Goal: Transaction & Acquisition: Purchase product/service

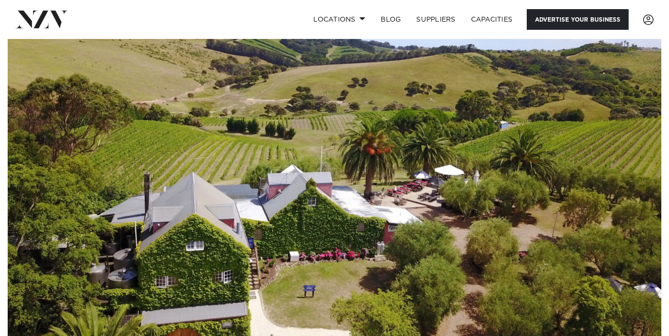
click at [568, 25] on link "Advertise your business" at bounding box center [578, 19] width 102 height 21
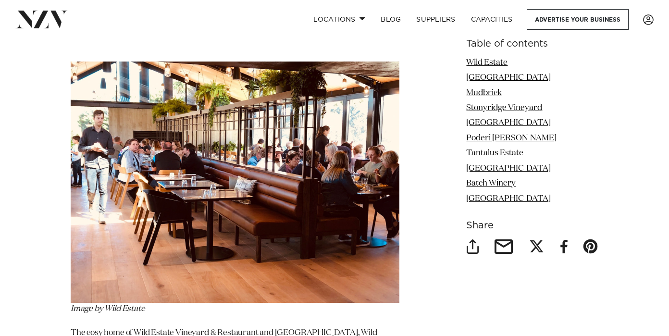
scroll to position [1236, 0]
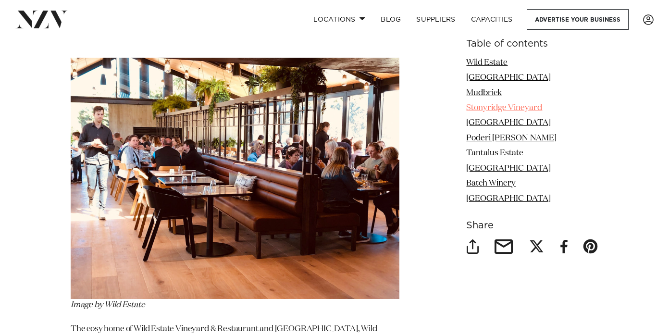
click at [483, 107] on link "Stonyridge Vineyard" at bounding box center [505, 108] width 76 height 8
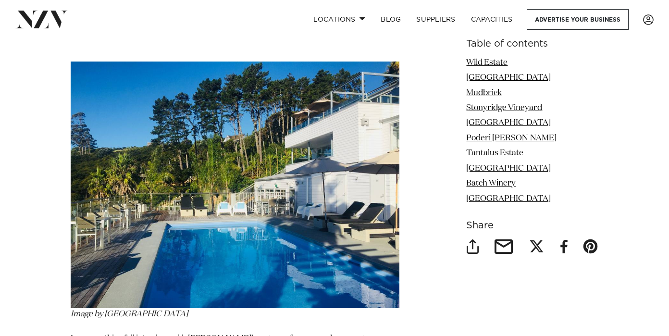
scroll to position [4196, 0]
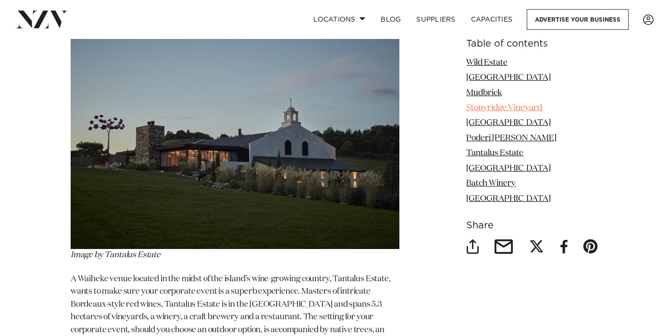
click at [480, 109] on link "Stonyridge Vineyard" at bounding box center [505, 108] width 76 height 8
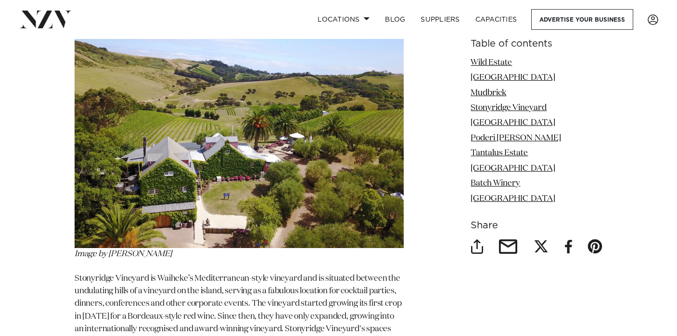
scroll to position [2781, 0]
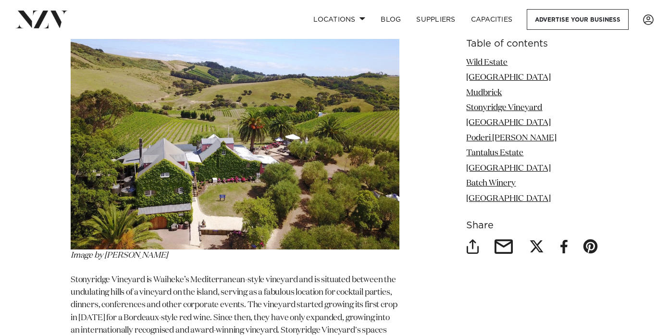
click at [235, 158] on img at bounding box center [235, 128] width 329 height 241
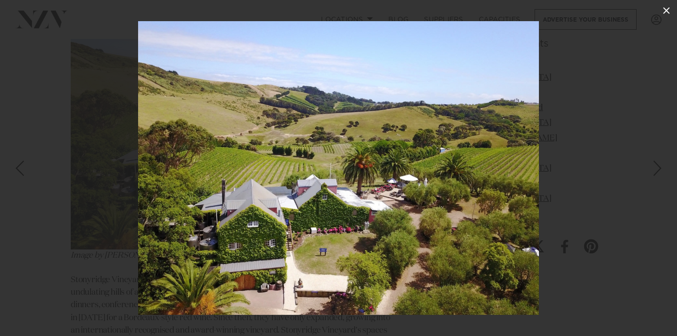
click at [667, 11] on icon at bounding box center [666, 10] width 7 height 7
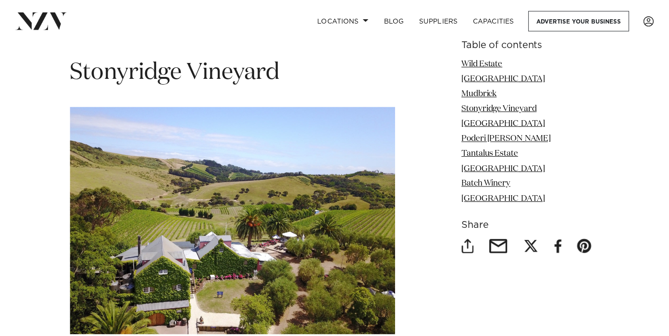
scroll to position [2666, 0]
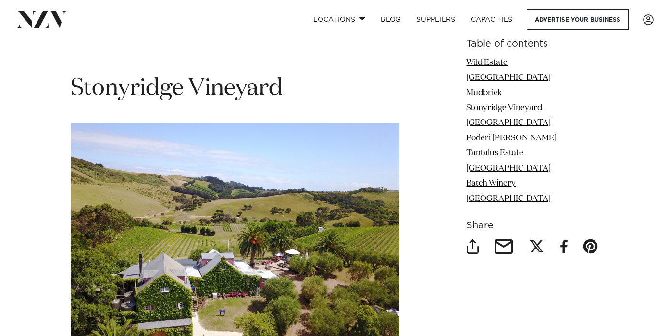
scroll to position [1236, 0]
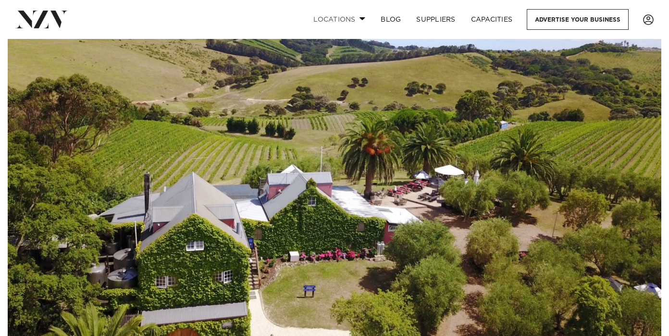
click at [354, 14] on link "Locations" at bounding box center [339, 19] width 67 height 21
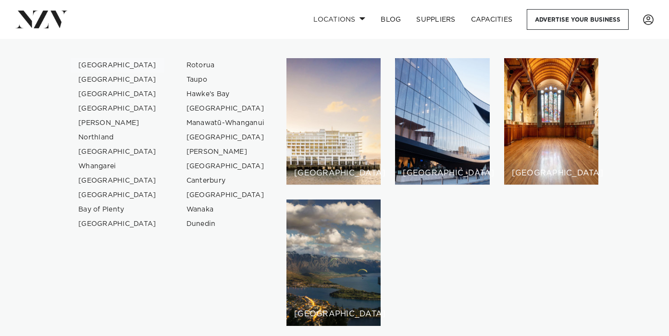
click at [106, 63] on link "[GEOGRAPHIC_DATA]" at bounding box center [118, 65] width 94 height 14
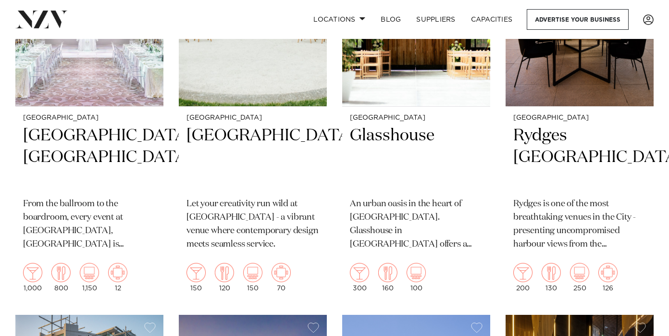
scroll to position [373, 0]
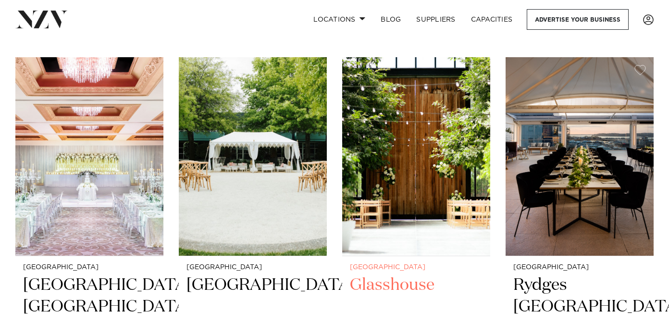
click at [433, 147] on img at bounding box center [416, 156] width 148 height 199
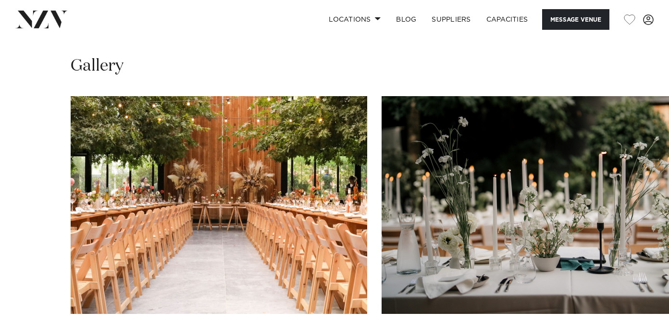
scroll to position [720, 0]
